Goal: Transaction & Acquisition: Purchase product/service

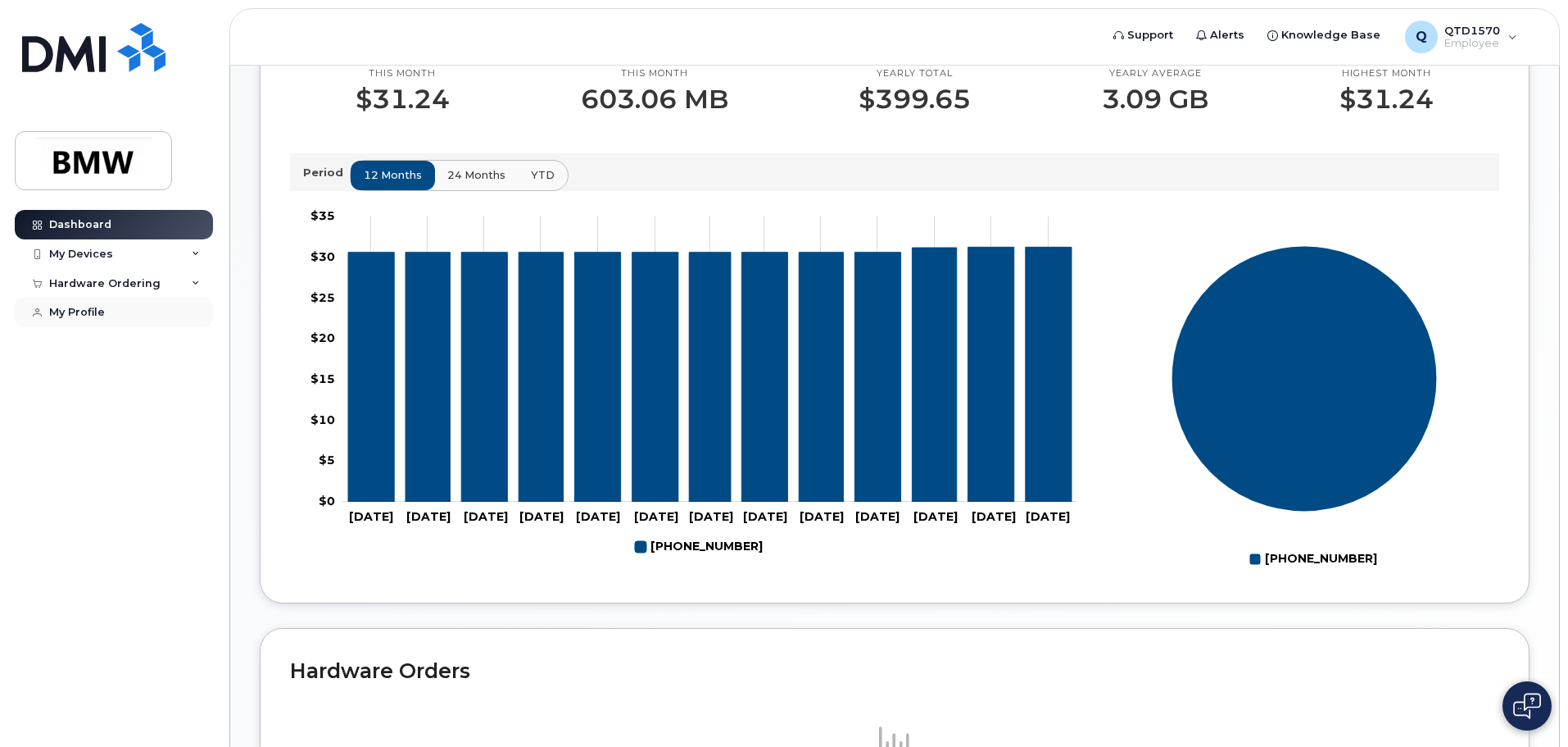
scroll to position [407, 0]
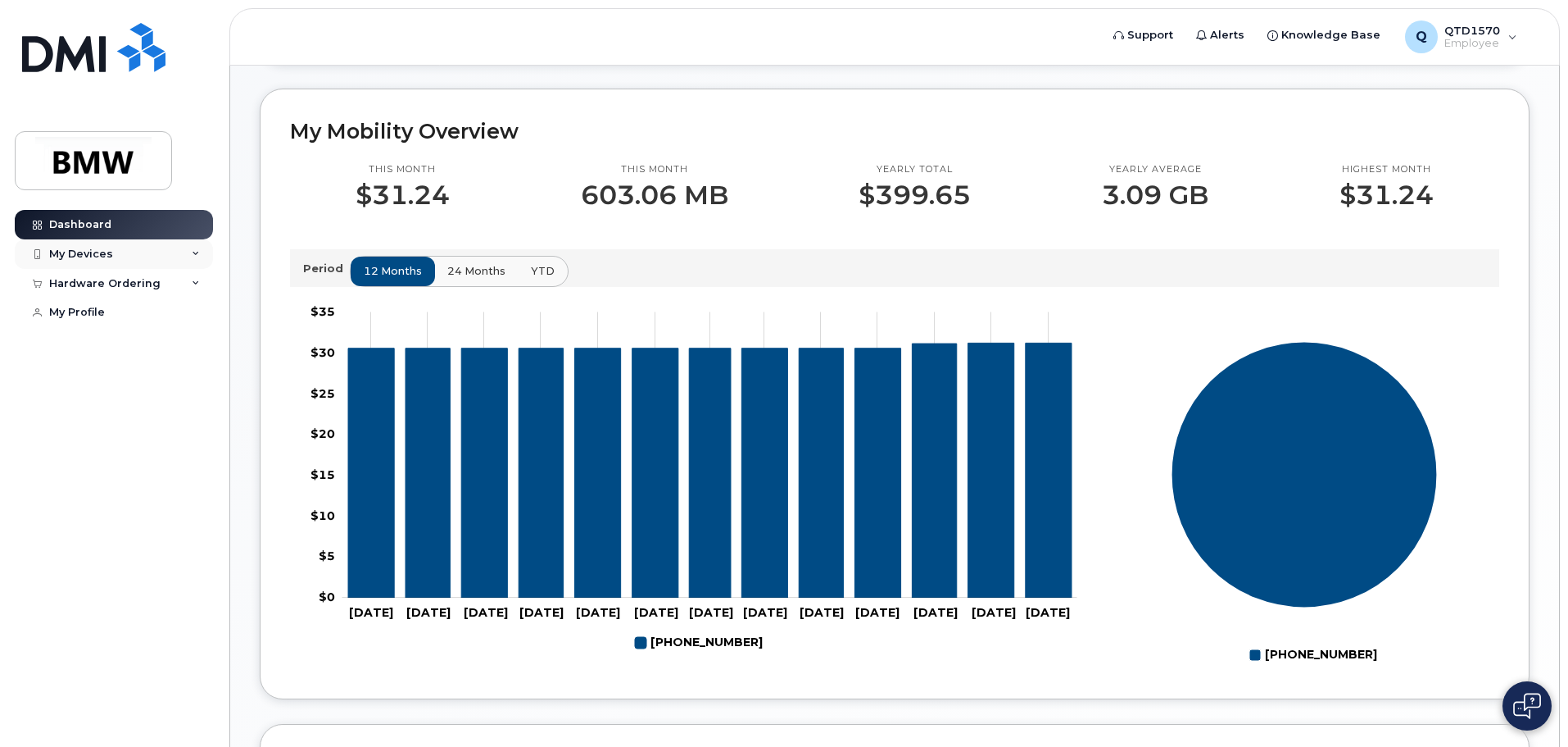
click at [101, 267] on div "My Devices" at bounding box center [114, 253] width 198 height 29
click at [154, 379] on div "Hardware Ordering" at bounding box center [104, 372] width 111 height 13
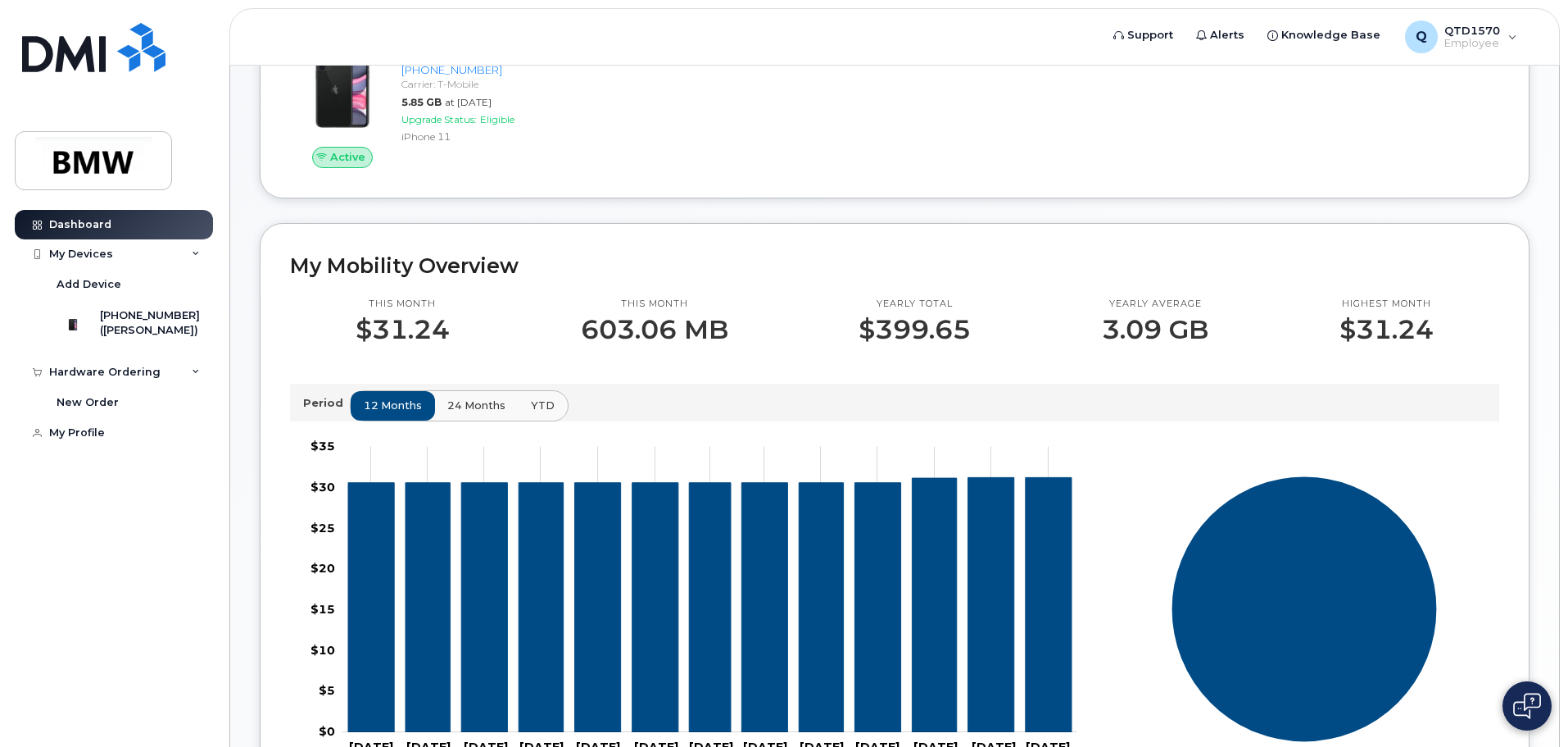
scroll to position [0, 0]
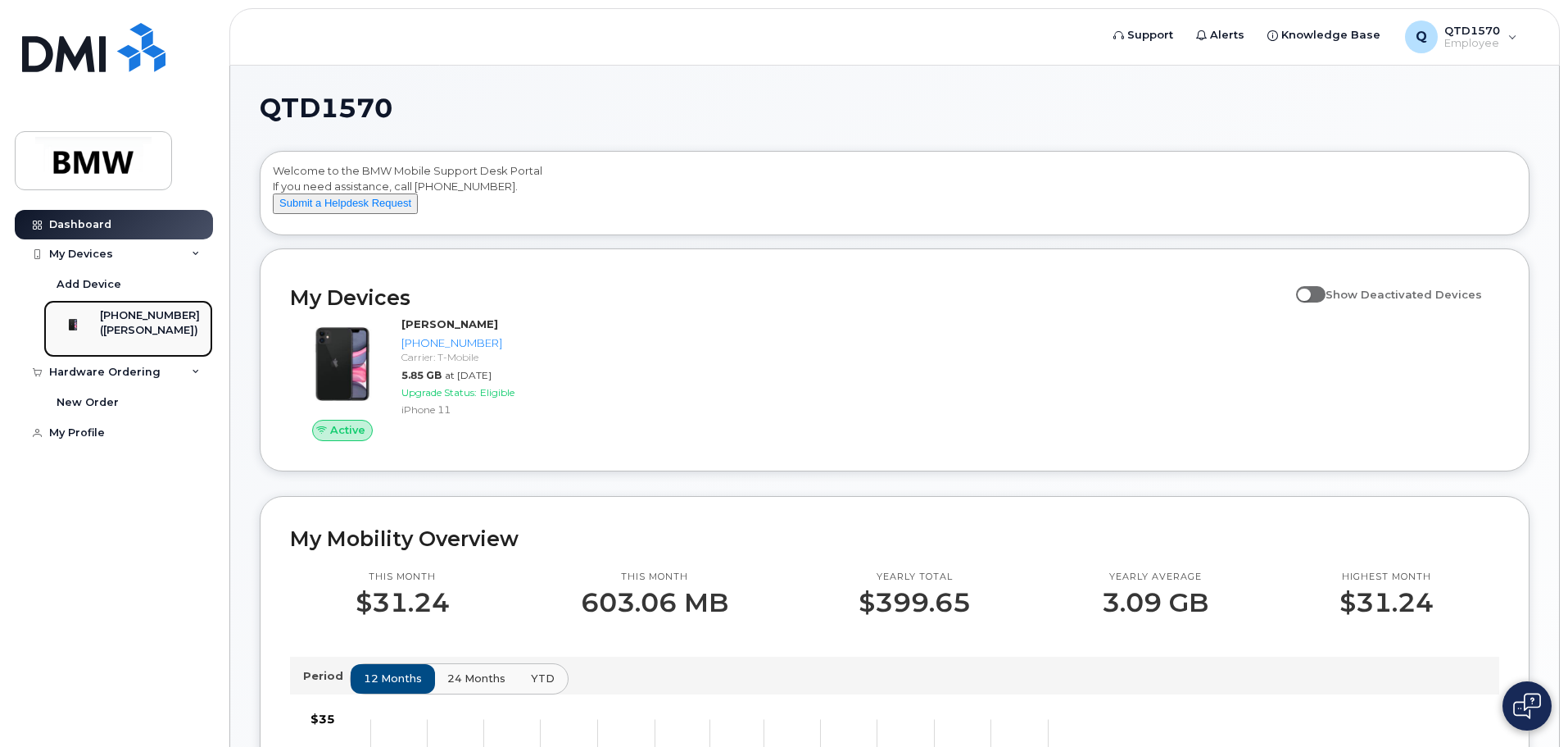
click at [143, 318] on div "[PHONE_NUMBER]" at bounding box center [149, 316] width 100 height 15
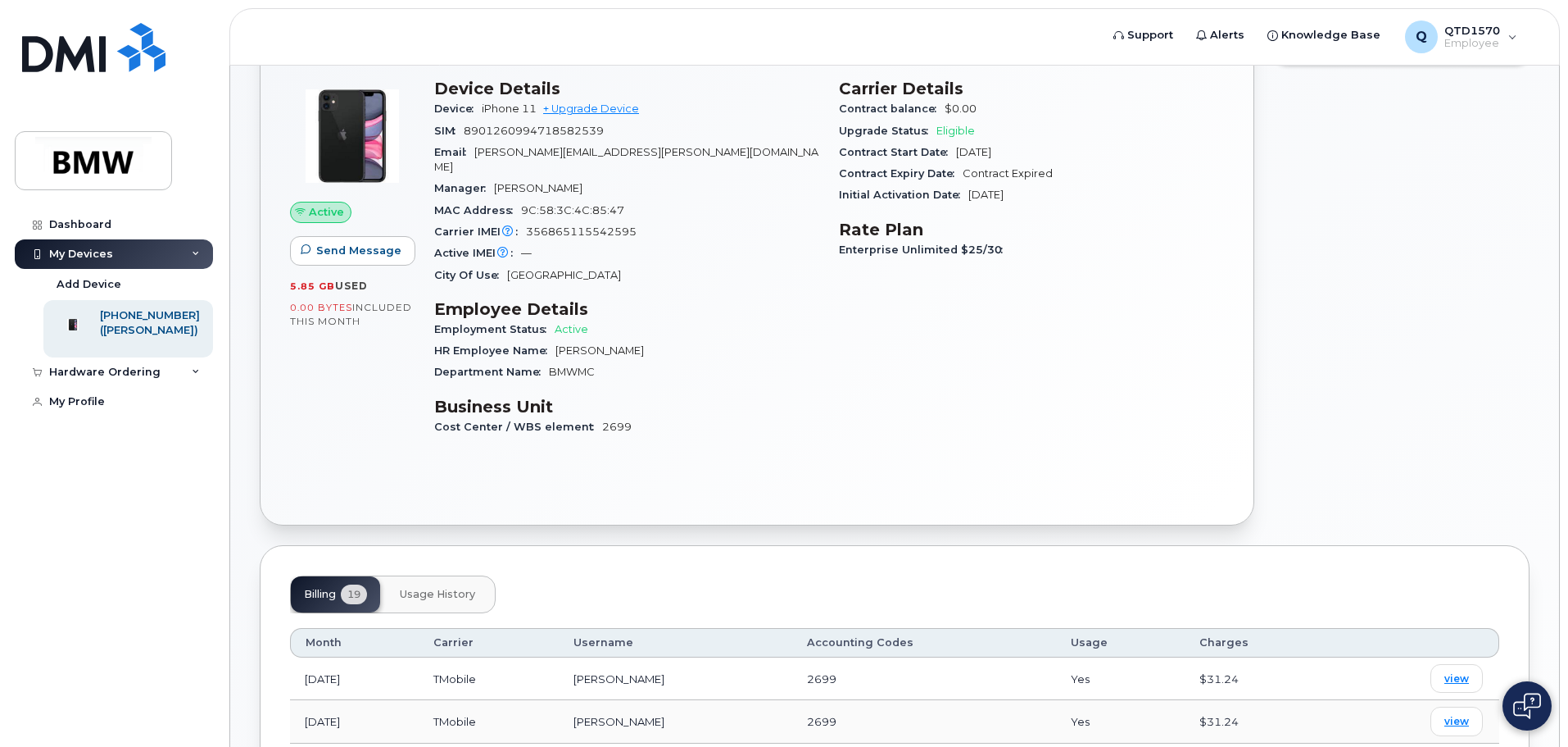
scroll to position [82, 0]
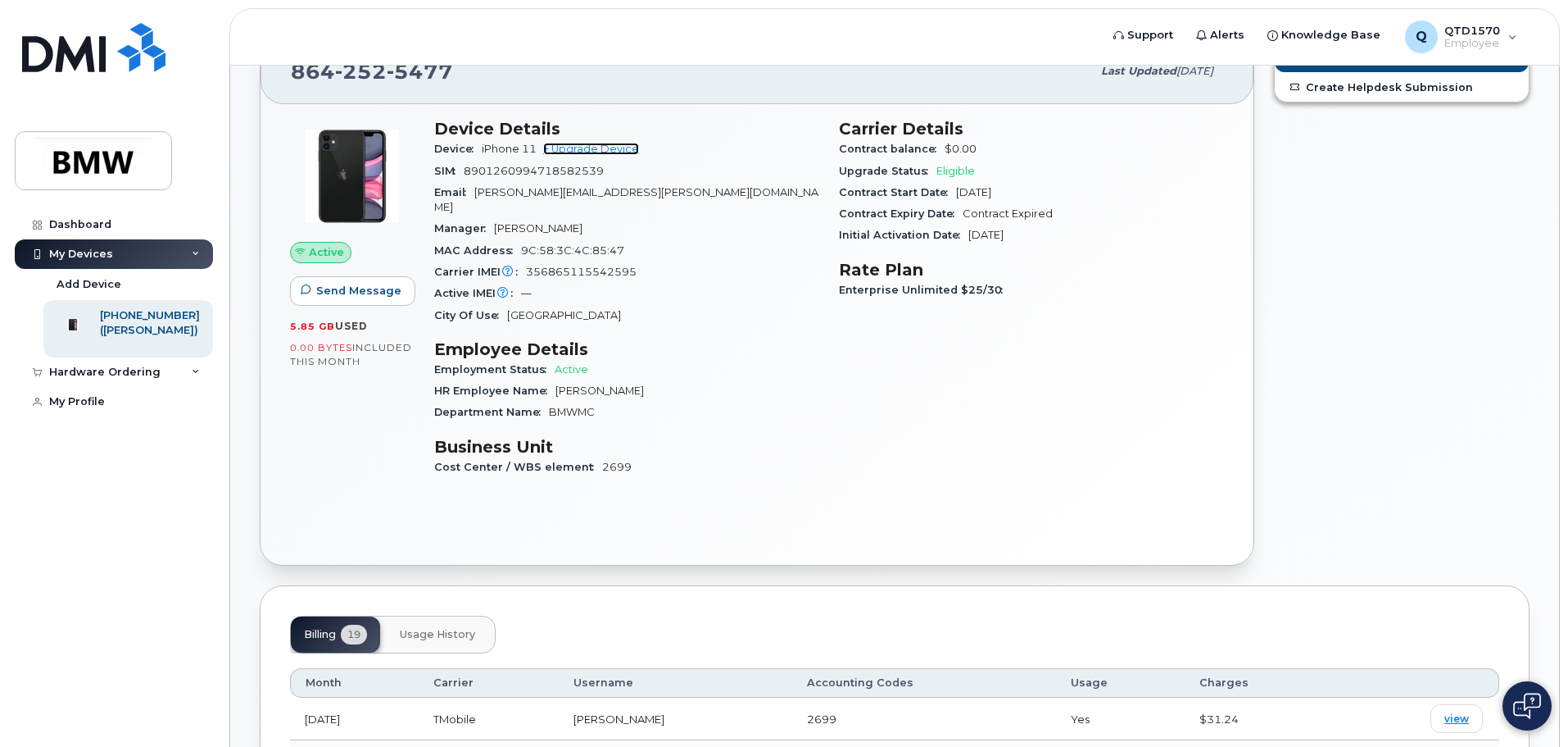
click at [600, 145] on link "+ Upgrade Device" at bounding box center [591, 148] width 96 height 12
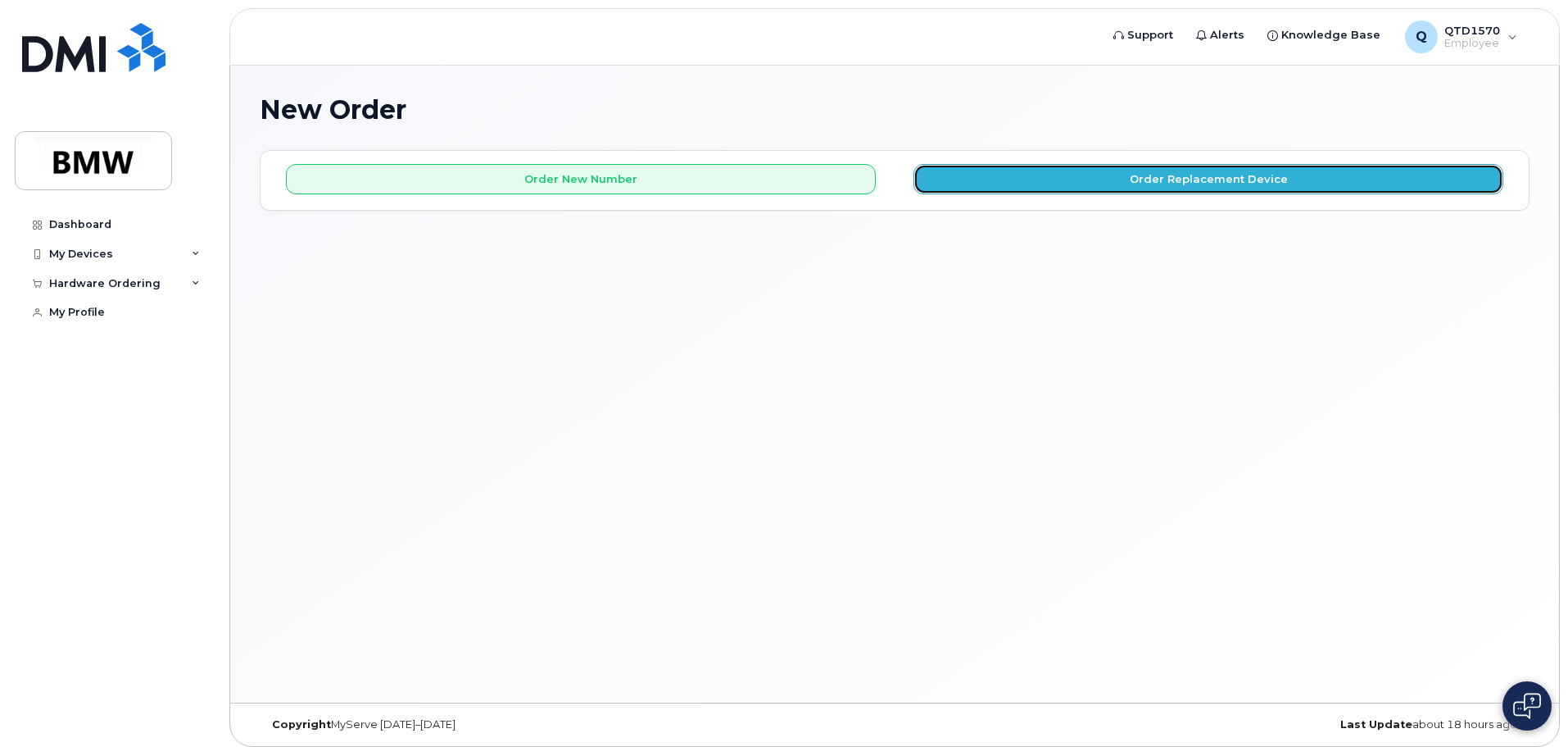
click at [1168, 182] on button "Order Replacement Device" at bounding box center [1208, 179] width 590 height 30
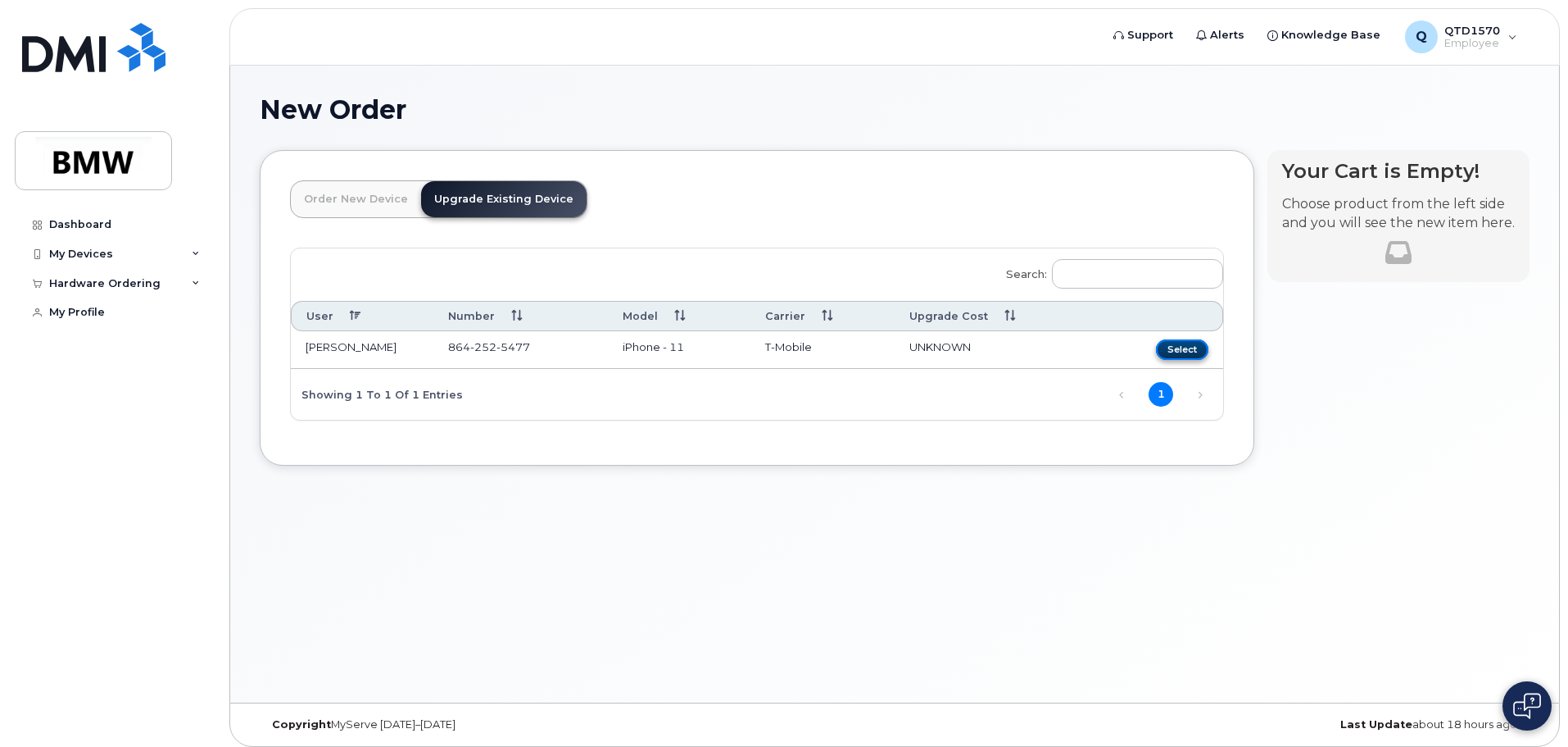
click at [1169, 350] on button "Select" at bounding box center [1182, 350] width 52 height 21
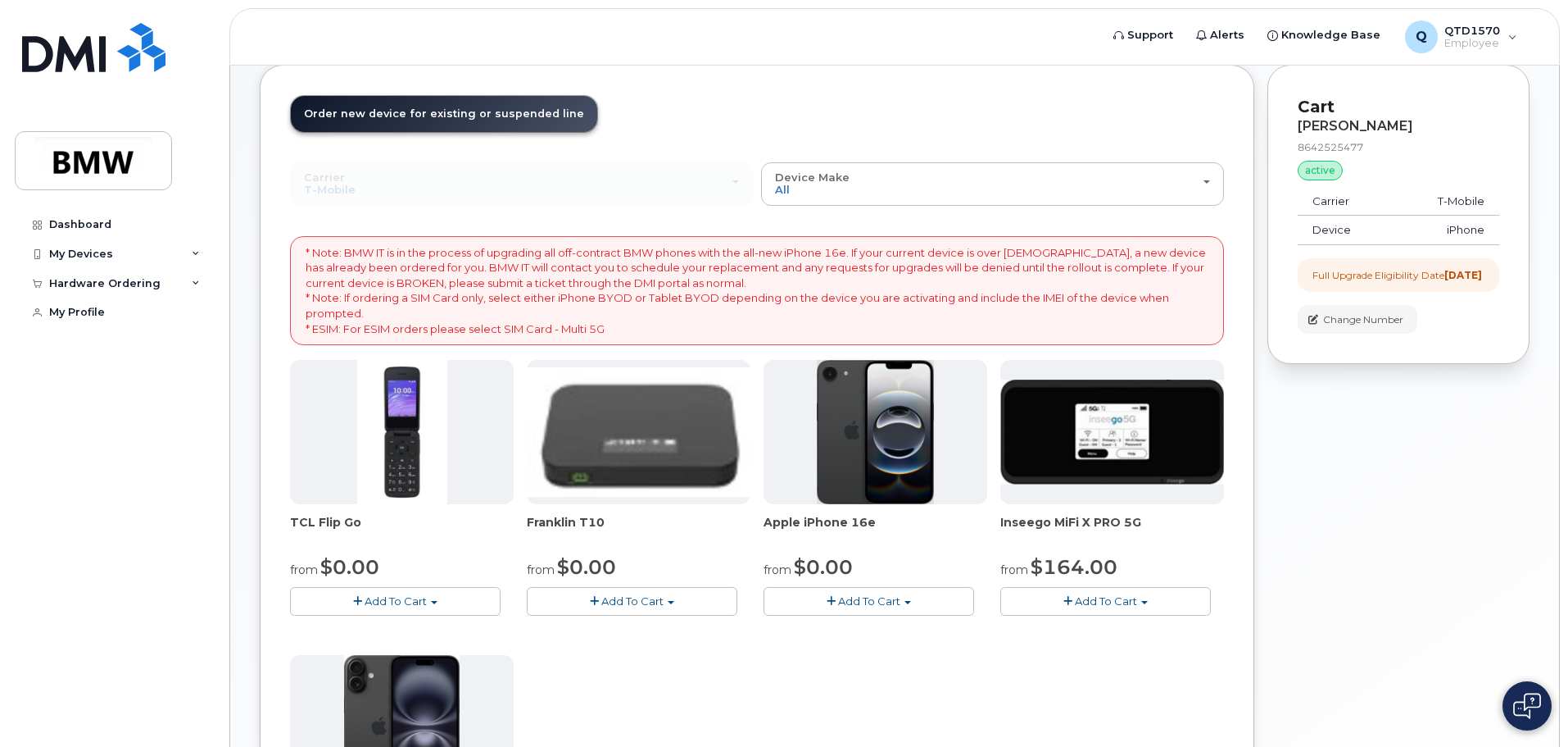
scroll to position [82, 0]
